Goal: Navigation & Orientation: Understand site structure

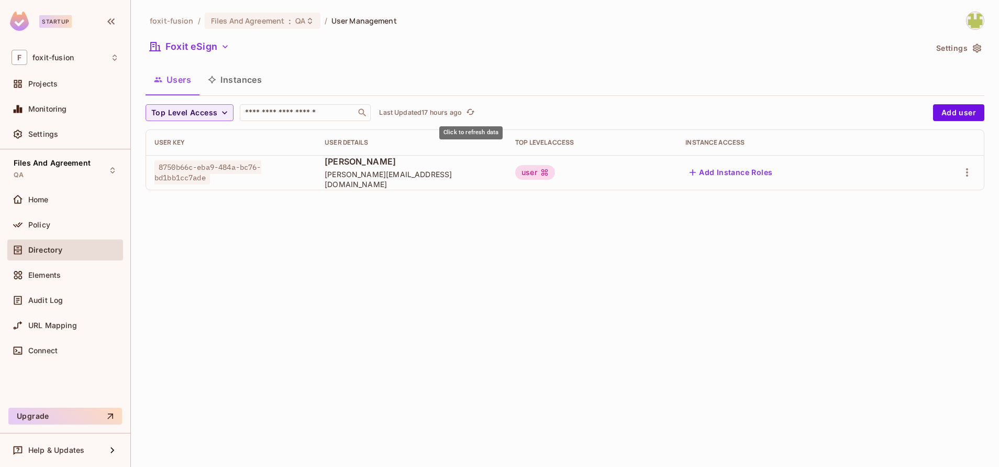
click at [477, 112] on button "Click to refresh data" at bounding box center [470, 112] width 13 height 13
click at [444, 241] on div "foxit-fusion / Files And Agreement : QA / User Management Foxit eSign Settings …" at bounding box center [565, 233] width 868 height 467
drag, startPoint x: 456, startPoint y: 280, endPoint x: 199, endPoint y: 43, distance: 349.5
click at [199, 43] on div "foxit-fusion / Files And Agreement : QA / User Management Foxit eSign Settings …" at bounding box center [565, 233] width 868 height 467
click at [63, 83] on div "Projects" at bounding box center [73, 84] width 91 height 8
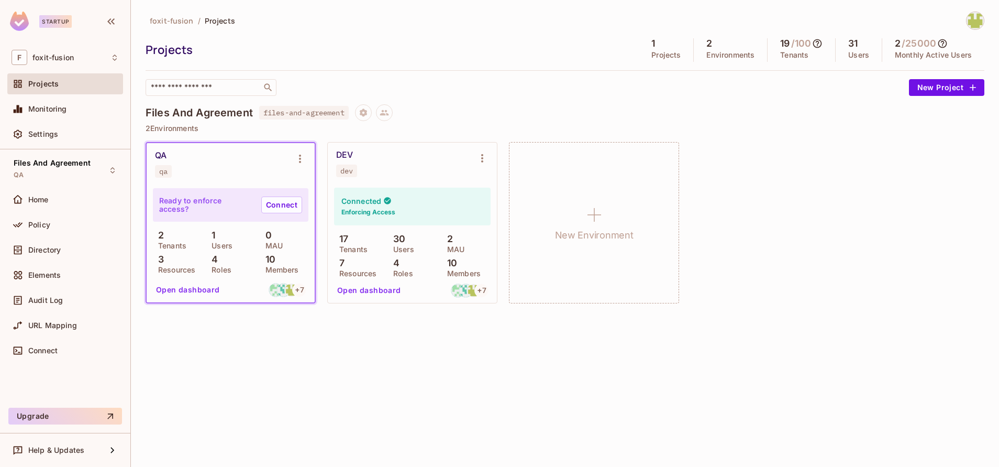
click at [800, 246] on div "QA qa Ready to enforce access? Connect 2 Tenants 1 Users 0 MAU 3 Resources 4 Ro…" at bounding box center [565, 222] width 839 height 161
click at [49, 334] on div "URL Mapping" at bounding box center [65, 325] width 116 height 21
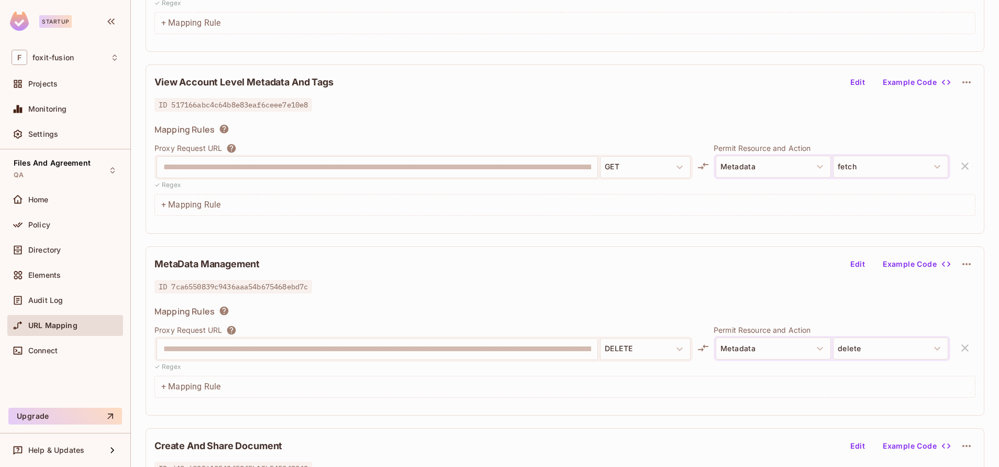
scroll to position [714, 0]
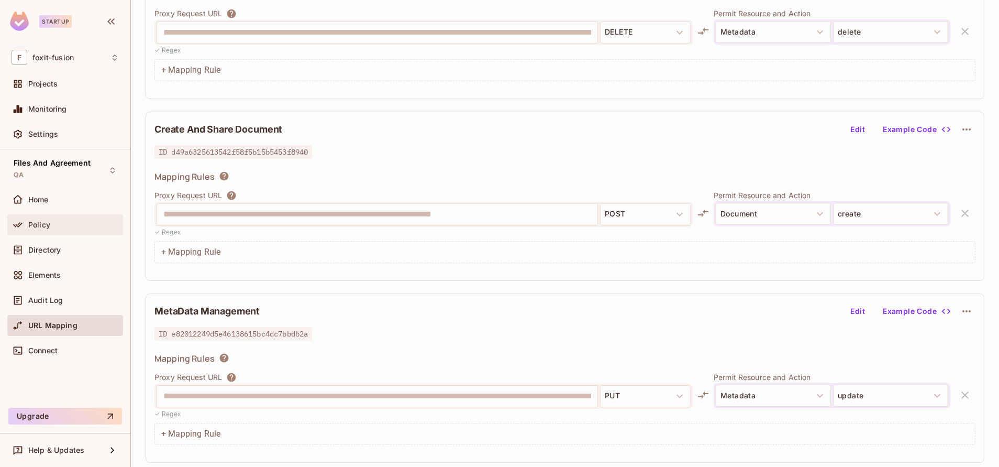
click at [71, 228] on div "Policy" at bounding box center [73, 224] width 91 height 8
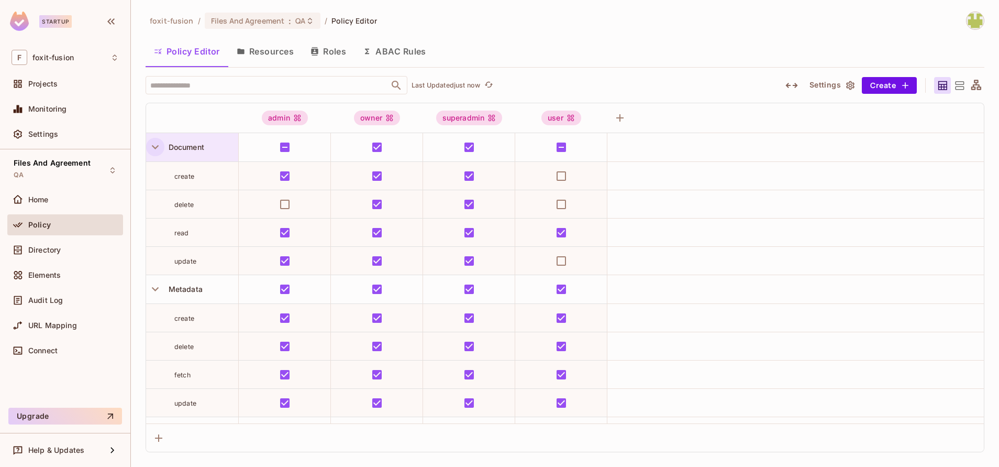
click at [156, 152] on icon "button" at bounding box center [155, 147] width 14 height 14
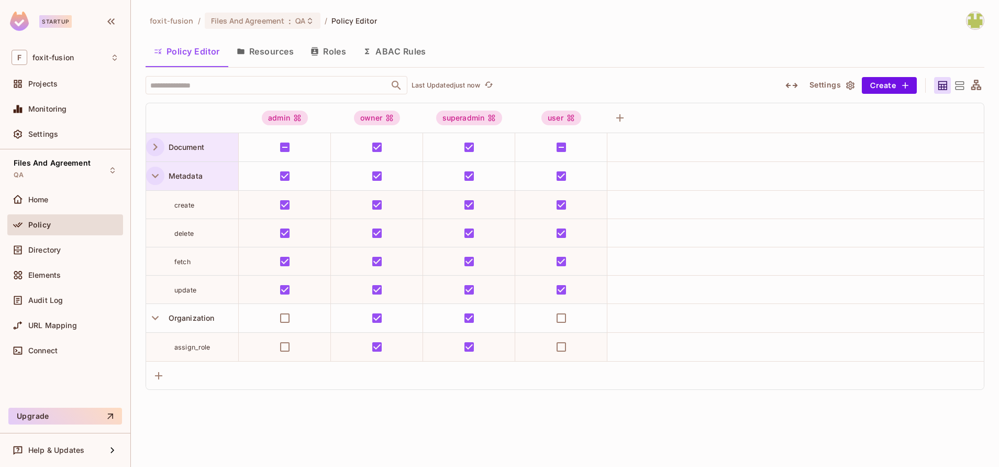
click at [156, 174] on icon "button" at bounding box center [155, 176] width 14 height 14
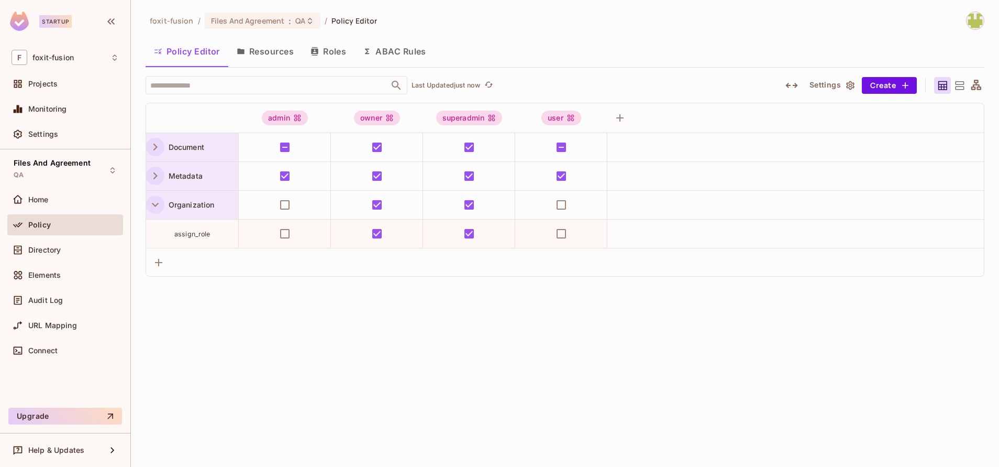
click at [157, 201] on icon "button" at bounding box center [155, 204] width 14 height 14
click at [415, 326] on div "foxit-fusion / Files And Agreement : QA / Policy Editor Policy Editor Resources…" at bounding box center [565, 233] width 868 height 467
